Goal: Task Accomplishment & Management: Manage account settings

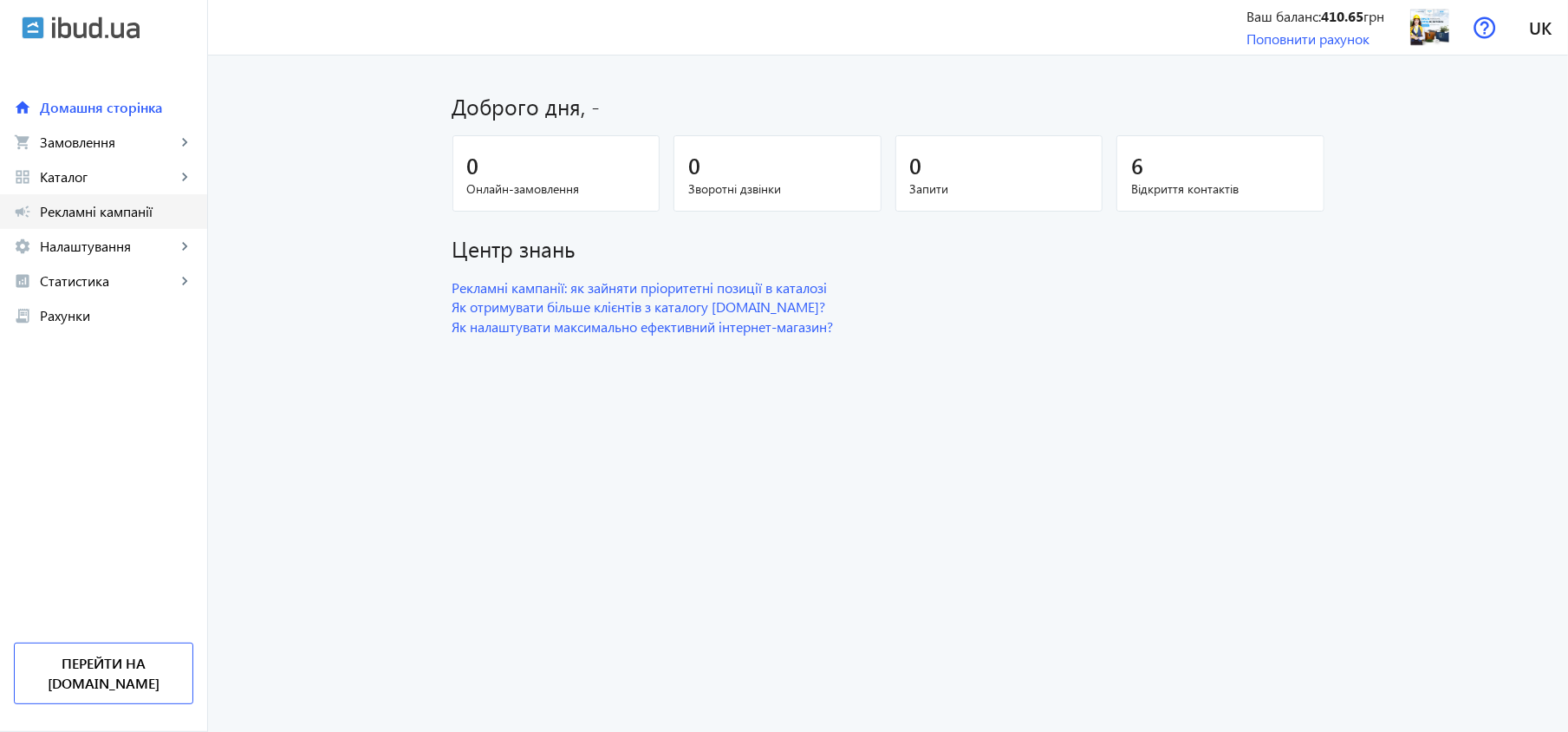
click at [76, 216] on span "Рекламні кампанії" at bounding box center [116, 212] width 154 height 17
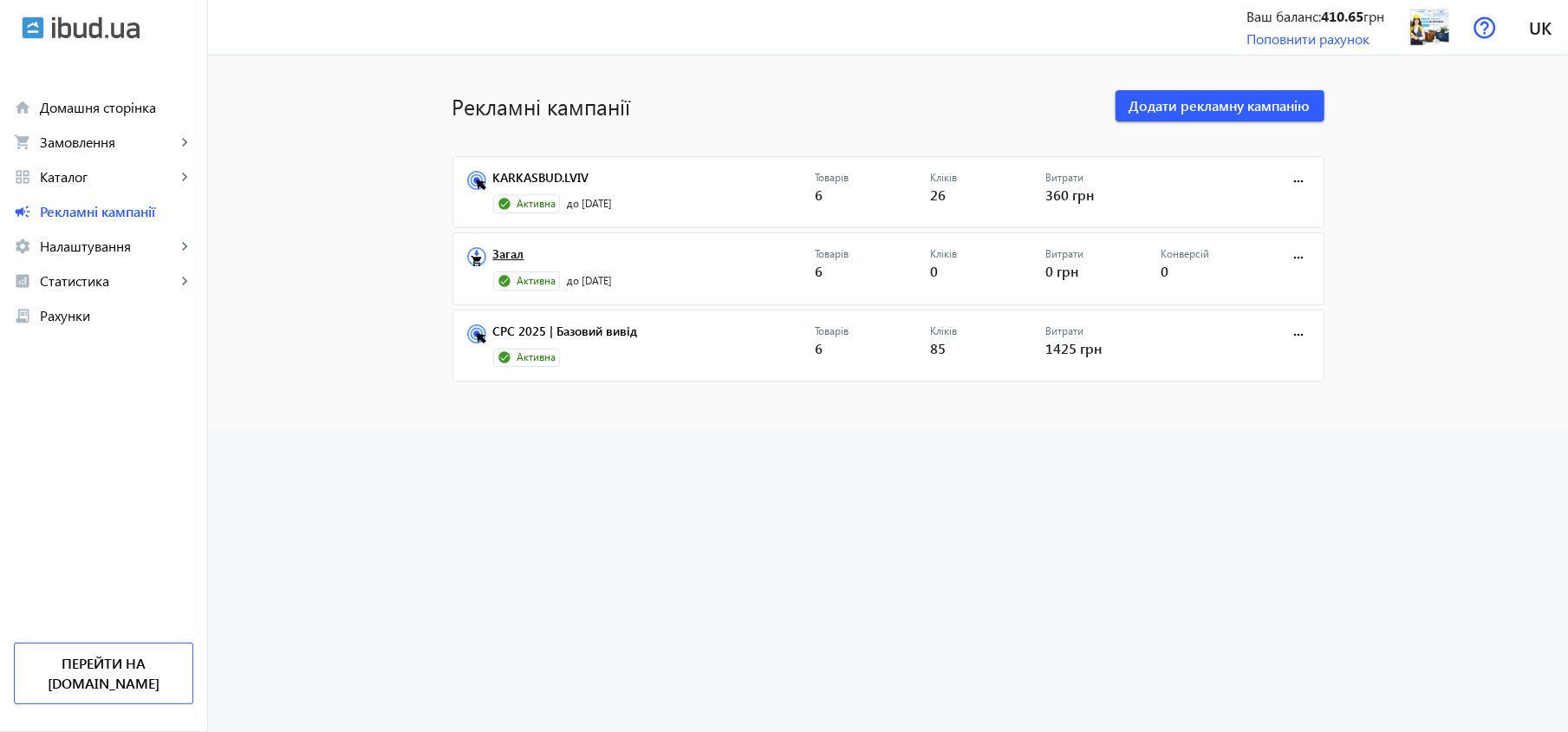
click at [493, 250] on link "Загал" at bounding box center [655, 259] width 323 height 24
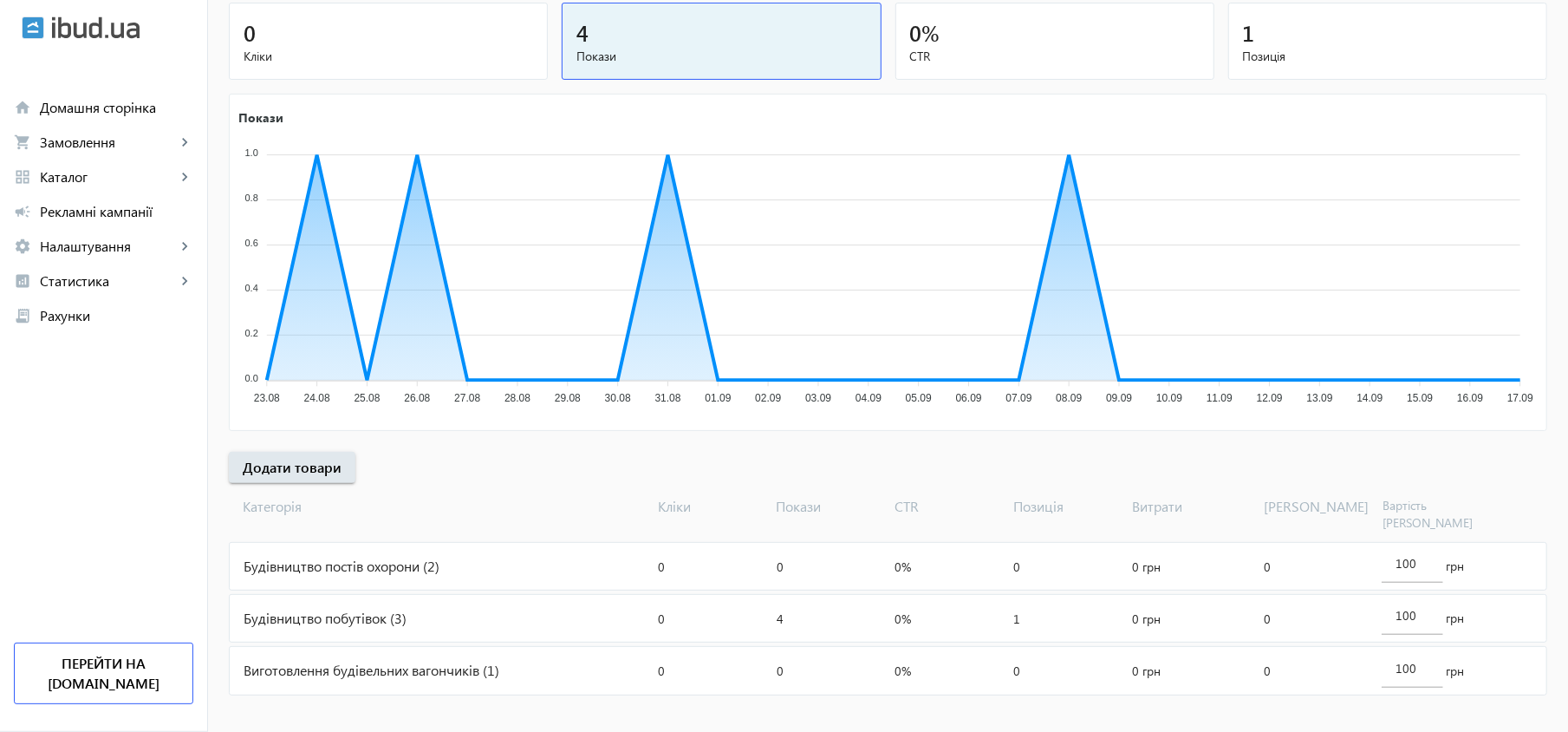
scroll to position [215, 0]
click at [1405, 552] on input "100" at bounding box center [1412, 559] width 33 height 16
type input "150"
click at [1405, 604] on input "100" at bounding box center [1412, 611] width 33 height 16
type input "150"
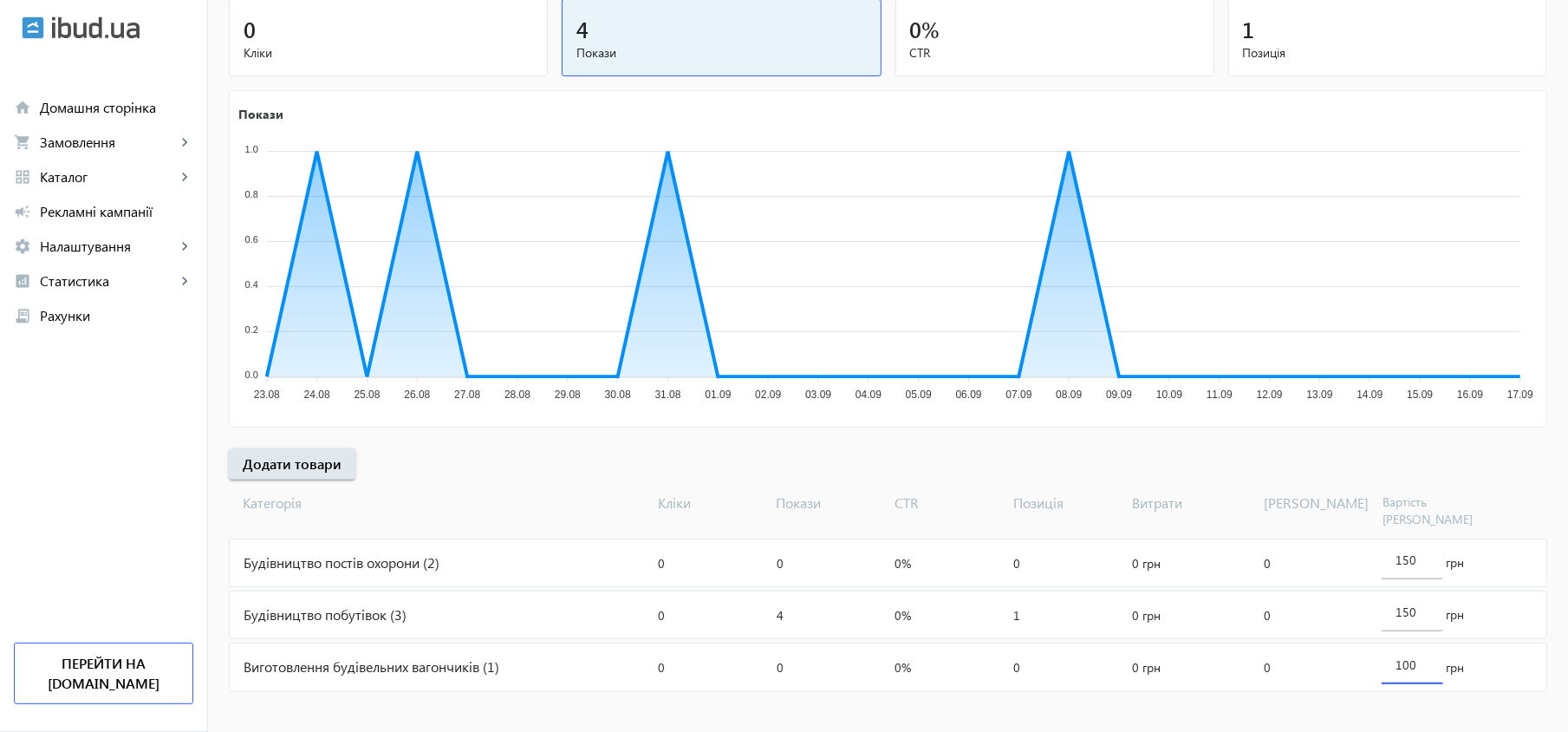
click at [1406, 657] on input "100" at bounding box center [1412, 664] width 33 height 16
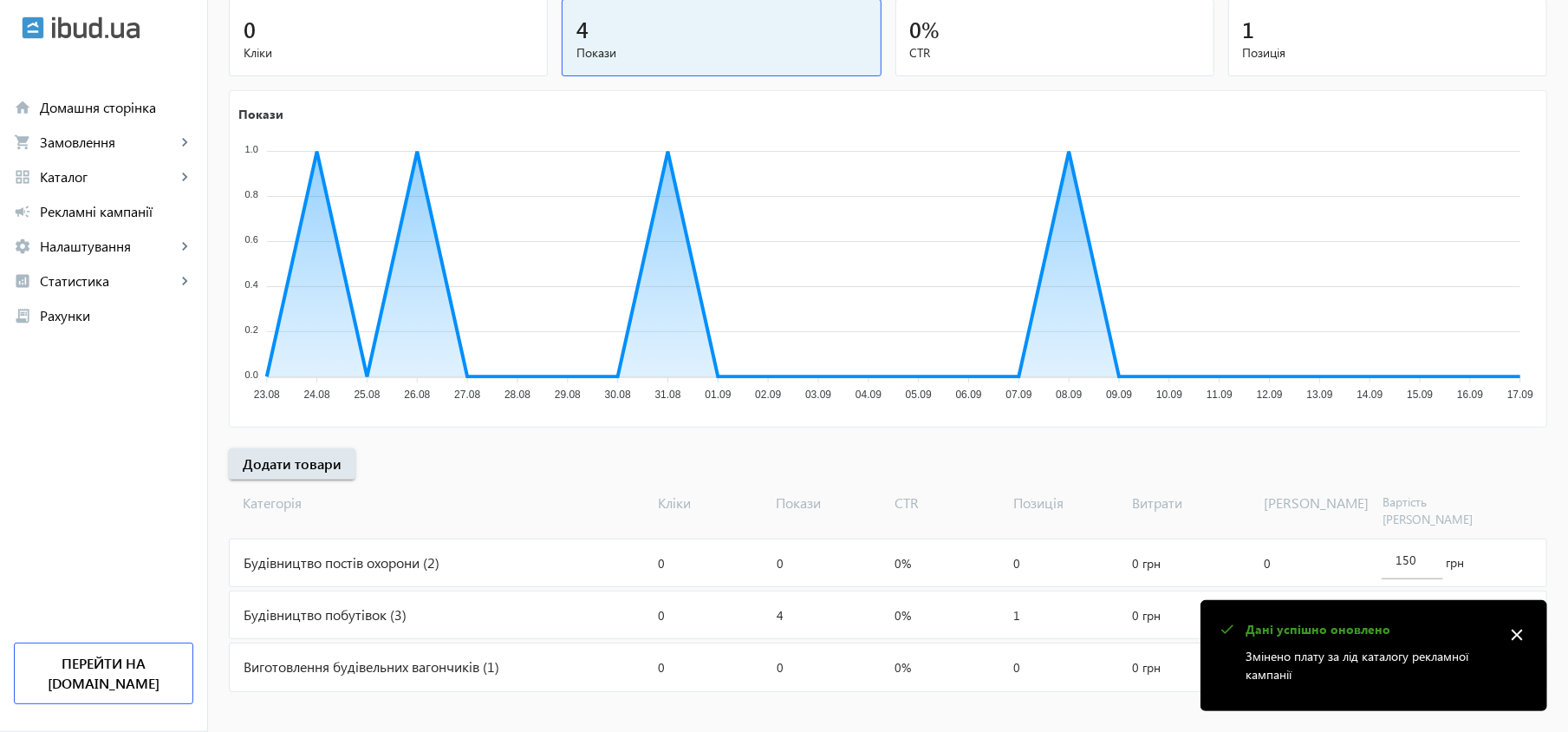
type input "150"
click at [557, 483] on div "[PERSON_NAME] Покази CTR Позиція Витрати [PERSON_NAME] Вартість [PERSON_NAME]" at bounding box center [888, 507] width 1318 height 55
click at [1339, 42] on div "1" at bounding box center [1388, 29] width 290 height 30
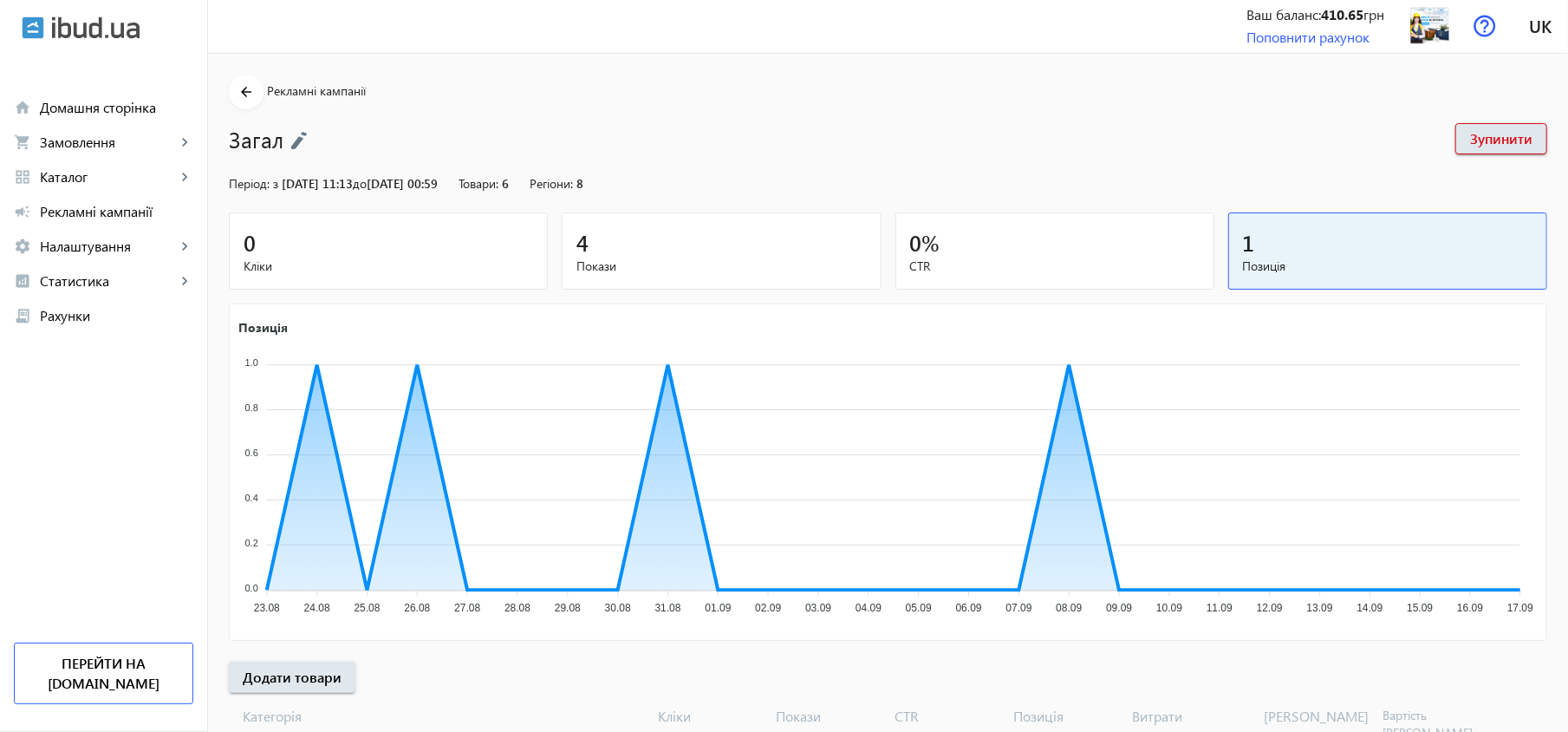
scroll to position [0, 0]
click at [240, 91] on mat-icon "arrow_back" at bounding box center [246, 94] width 22 height 22
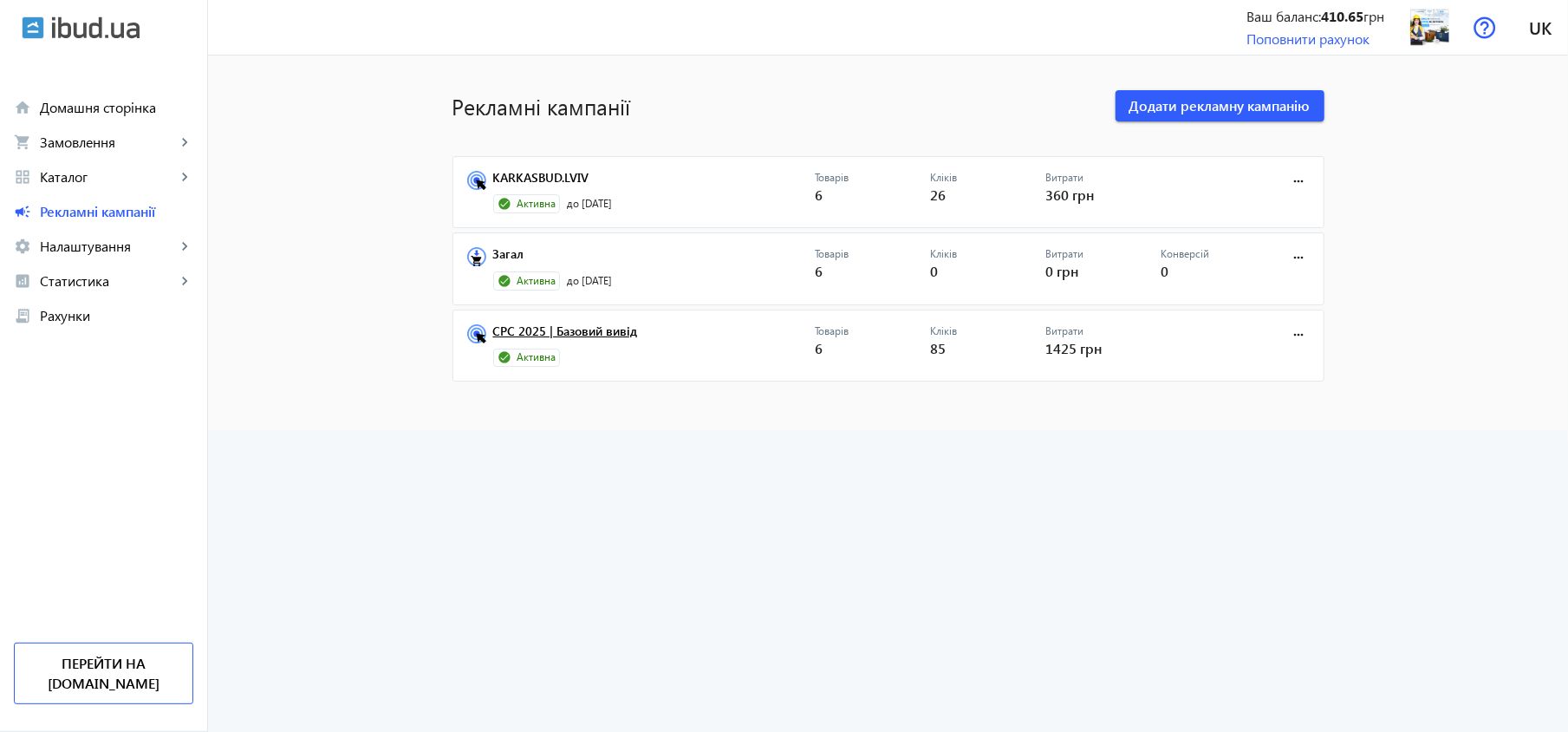
click at [598, 333] on link "CPC 2025 | Базовий вивід" at bounding box center [655, 337] width 323 height 24
